Goal: Navigation & Orientation: Find specific page/section

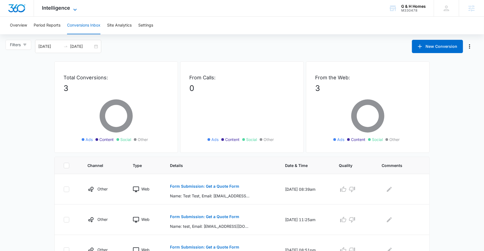
click at [62, 9] on span "Intelligence" at bounding box center [56, 8] width 28 height 6
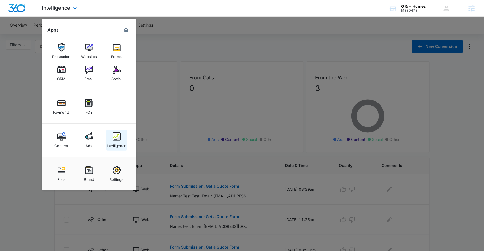
click at [120, 135] on img at bounding box center [117, 136] width 8 height 8
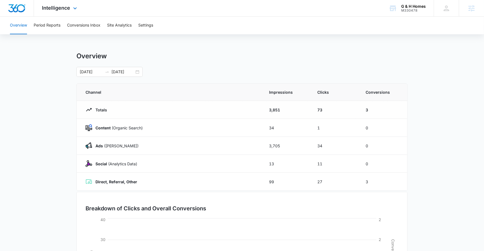
click at [15, 6] on img "Dashboard" at bounding box center [17, 8] width 18 height 8
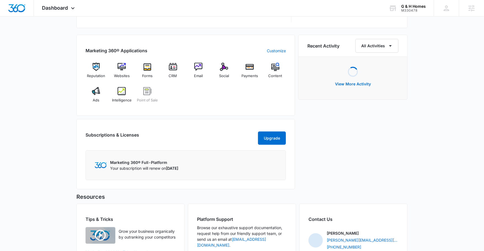
scroll to position [373, 0]
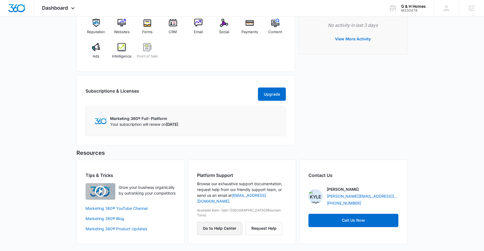
click at [229, 222] on button "Go to Help Center" at bounding box center [219, 228] width 45 height 13
